Goal: Transaction & Acquisition: Purchase product/service

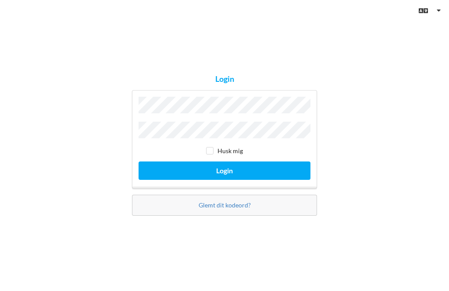
click at [260, 177] on button "Login" at bounding box center [224, 171] width 172 height 18
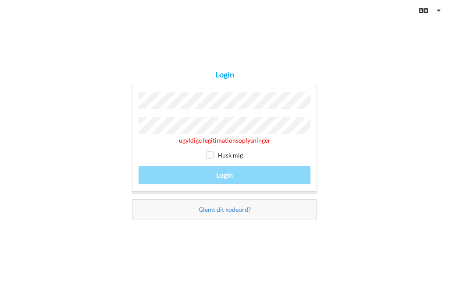
click at [224, 182] on button "Login" at bounding box center [224, 175] width 172 height 18
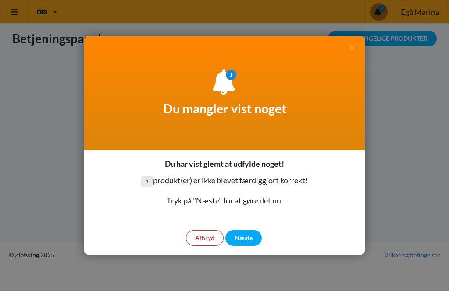
click at [248, 232] on div "Næste" at bounding box center [243, 238] width 36 height 16
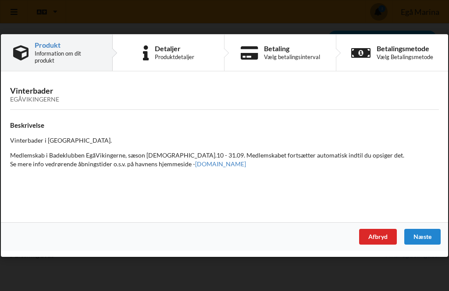
click at [379, 230] on div "Afbryd" at bounding box center [378, 237] width 38 height 16
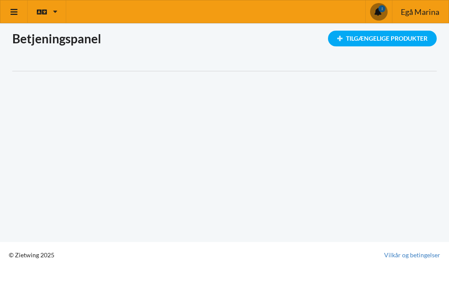
click at [12, 14] on icon at bounding box center [14, 12] width 9 height 8
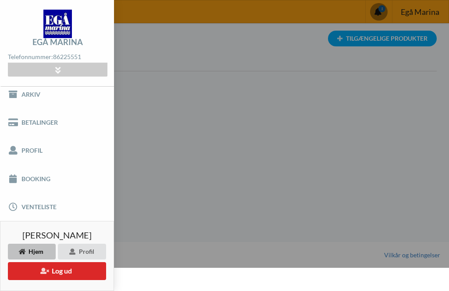
scroll to position [34, 0]
click at [45, 151] on link "Profil" at bounding box center [57, 151] width 114 height 28
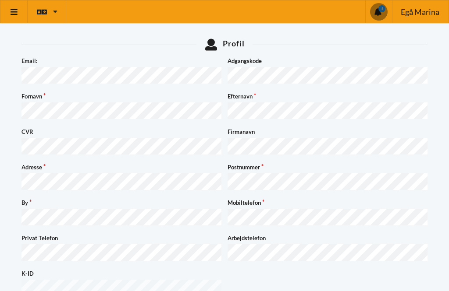
click at [380, 13] on span at bounding box center [379, 12] width 18 height 18
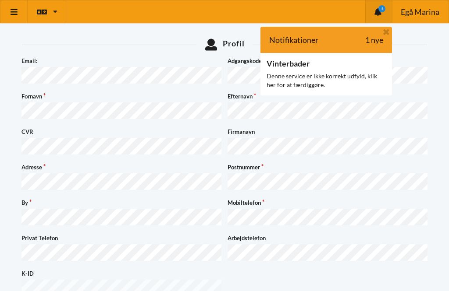
click at [317, 75] on div "Denne service er ikke korrekt udfyld, klik her for at færdiggøre." at bounding box center [325, 81] width 119 height 18
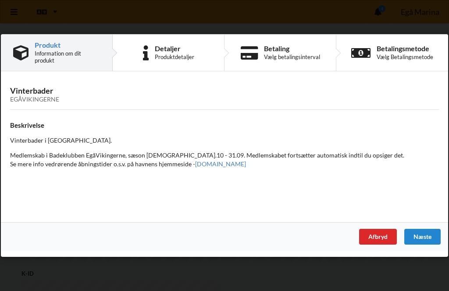
click at [274, 51] on div "Betaling" at bounding box center [292, 48] width 56 height 7
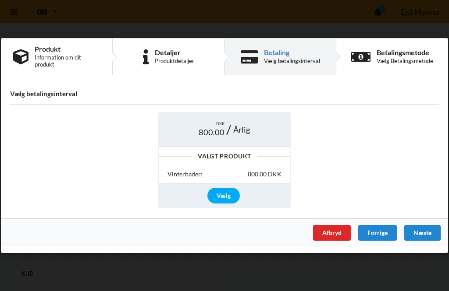
click at [225, 194] on div "Vælg" at bounding box center [223, 196] width 32 height 16
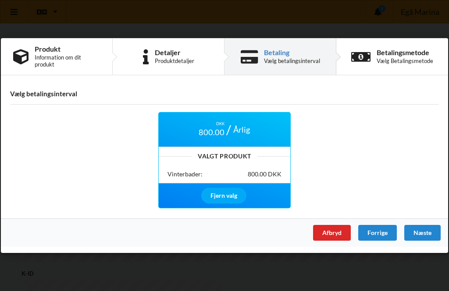
click at [228, 160] on div "Valgt Produkt Vinterbader: 800.00 DKK" at bounding box center [224, 165] width 131 height 37
click at [229, 129] on div "DKK 800.00" at bounding box center [211, 129] width 35 height 17
click at [426, 233] on div "Næste" at bounding box center [422, 233] width 36 height 16
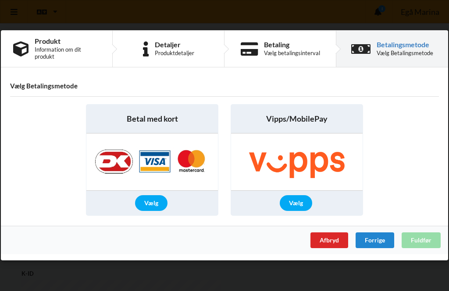
click at [158, 200] on div "Vælg" at bounding box center [151, 204] width 32 height 16
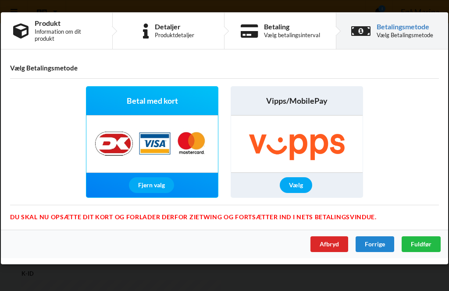
click at [422, 244] on span "Fuldfør" at bounding box center [421, 244] width 21 height 7
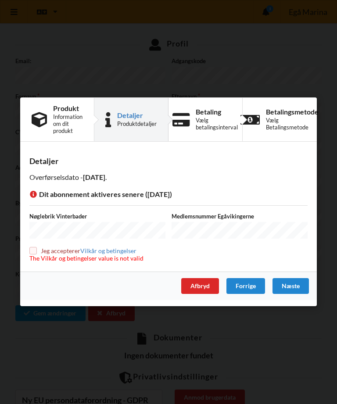
click at [201, 278] on div "Afbryd" at bounding box center [200, 286] width 38 height 16
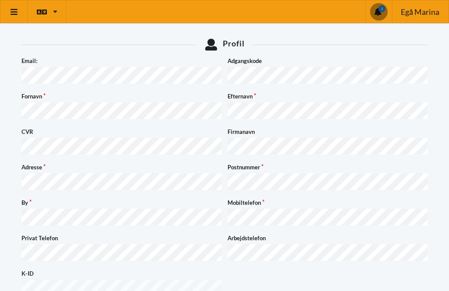
click at [15, 13] on icon at bounding box center [14, 12] width 9 height 8
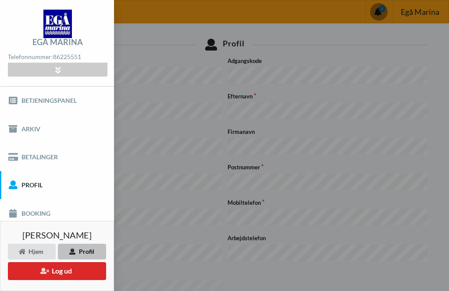
click at [59, 266] on button "Log ud" at bounding box center [57, 271] width 98 height 18
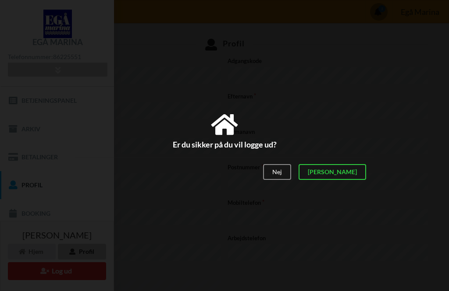
click at [360, 170] on div "[PERSON_NAME]" at bounding box center [331, 172] width 67 height 16
